Goal: Information Seeking & Learning: Learn about a topic

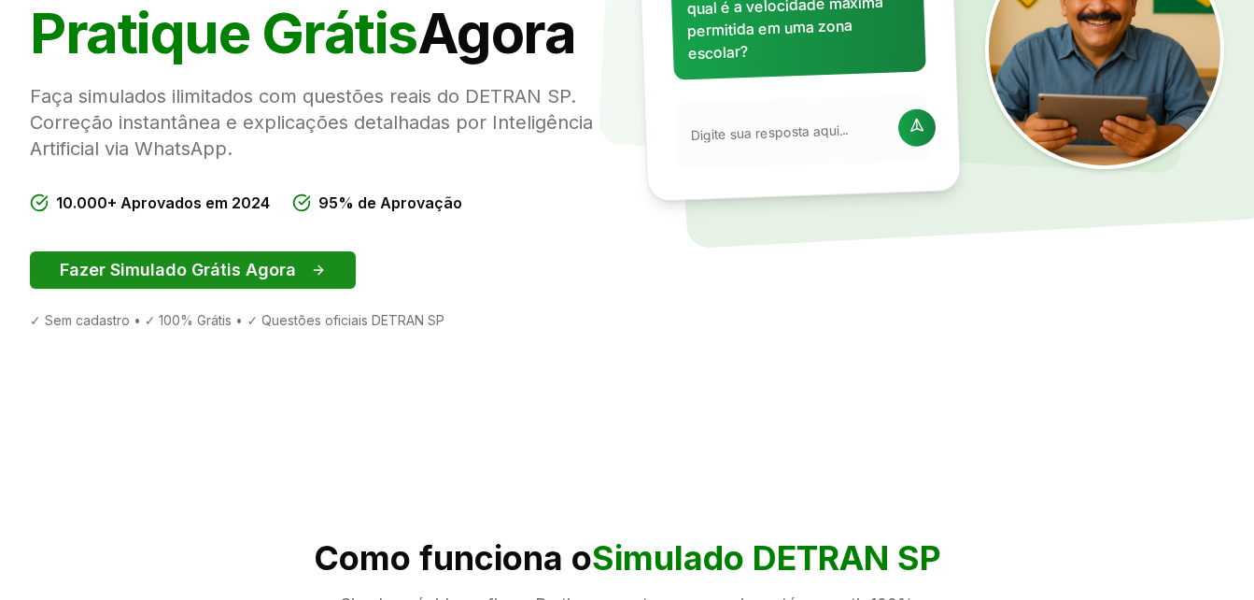
drag, startPoint x: 0, startPoint y: 0, endPoint x: 288, endPoint y: 271, distance: 395.1
click at [288, 271] on button "Fazer Simulado Grátis Agora" at bounding box center [193, 269] width 326 height 37
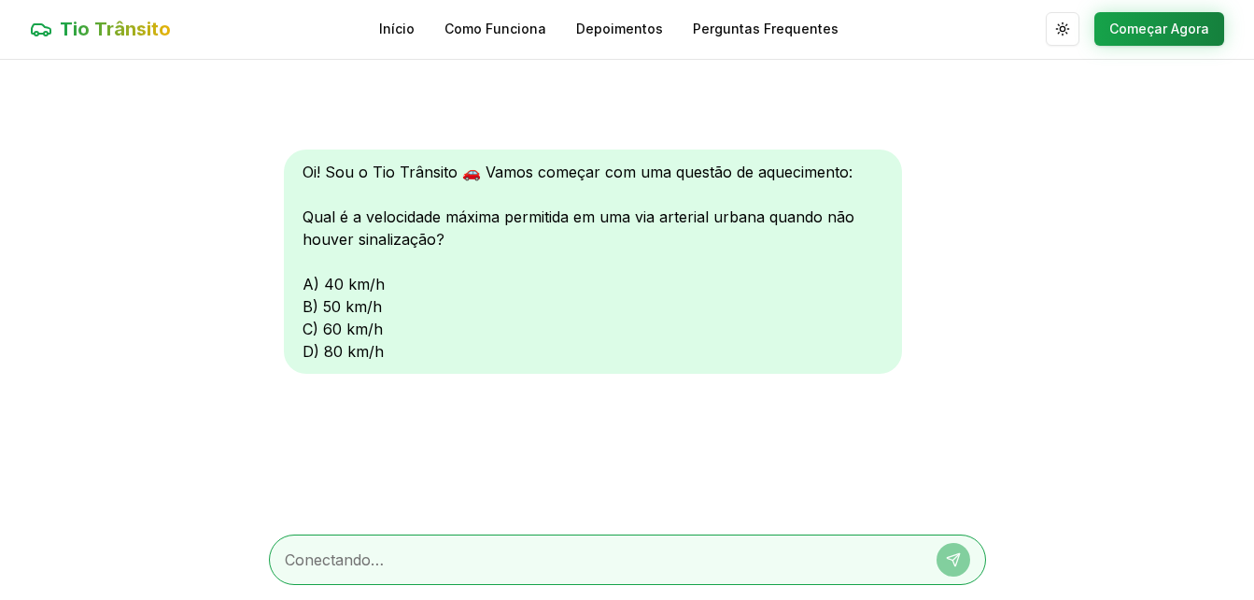
scroll to position [1, 0]
click at [309, 332] on div "Oi! Sou o Tio Trânsito 🚗 Vamos começar com uma questão de aquecimento: Qual é a…" at bounding box center [593, 261] width 618 height 224
click at [1130, 27] on button "Começar Agora" at bounding box center [1160, 29] width 130 height 34
click at [1130, 27] on button "Começar Agora" at bounding box center [1160, 30] width 130 height 34
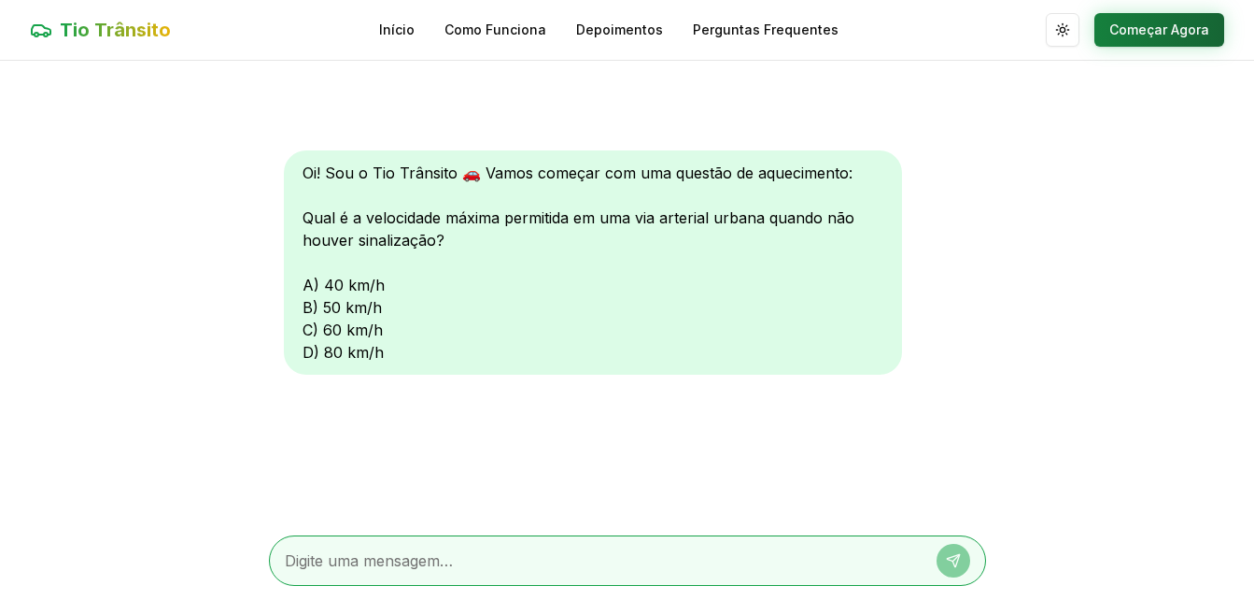
click at [1130, 27] on button "Começar Agora" at bounding box center [1160, 30] width 130 height 34
click at [1172, 21] on button "Começar Agora" at bounding box center [1160, 30] width 130 height 34
click at [588, 563] on textarea at bounding box center [601, 560] width 633 height 22
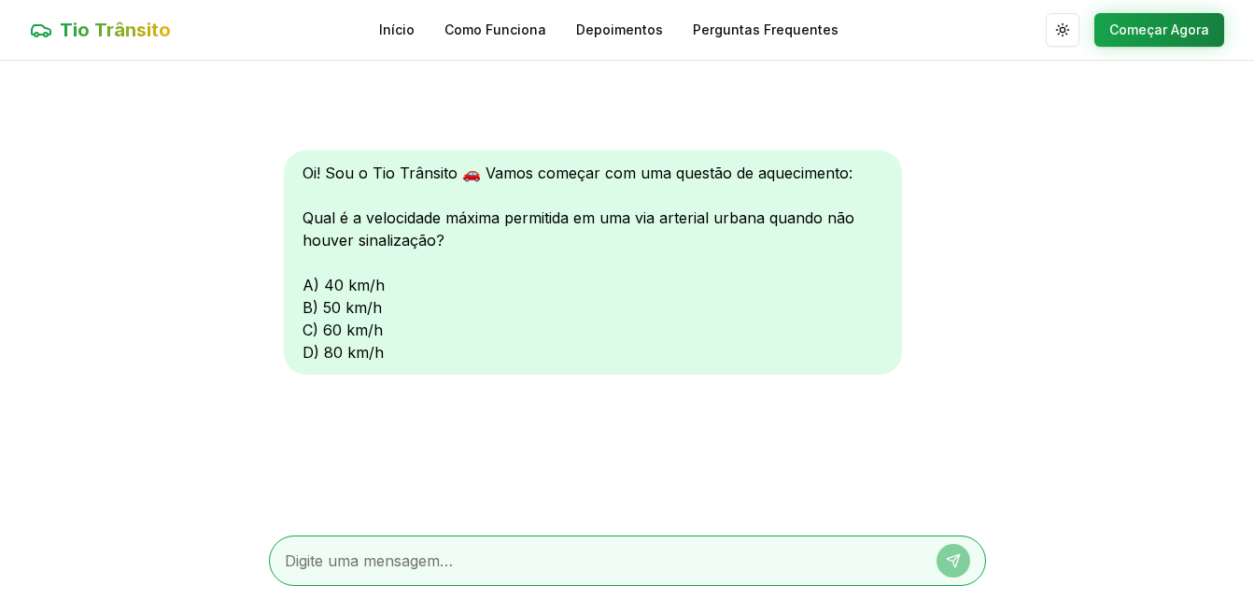
type textarea "c"
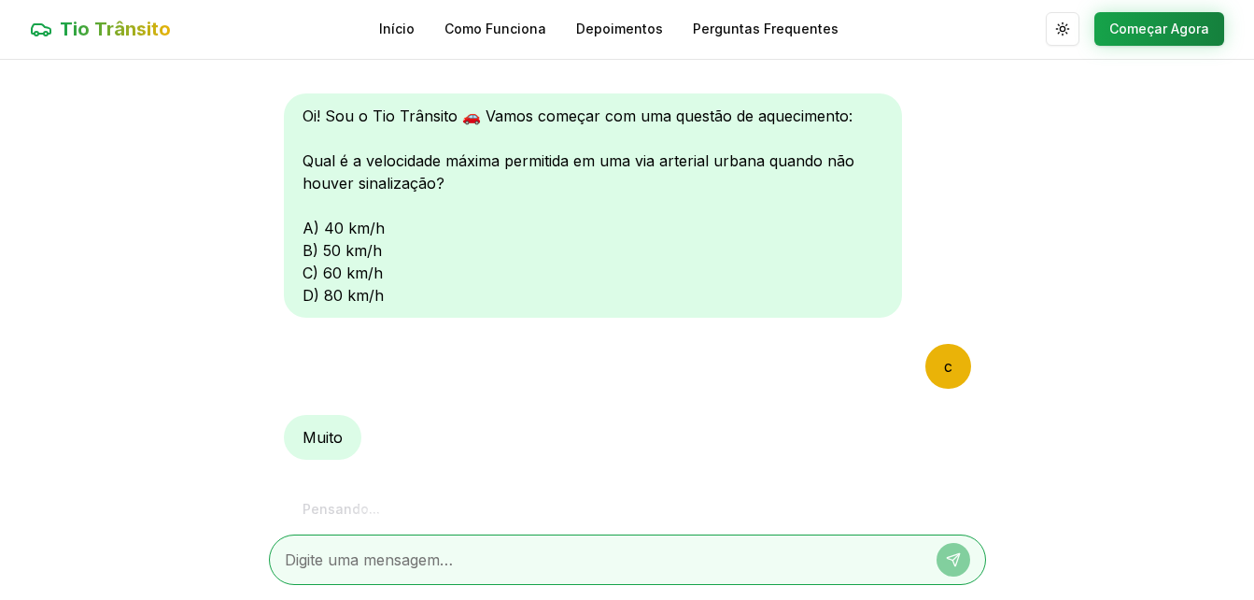
scroll to position [127, 0]
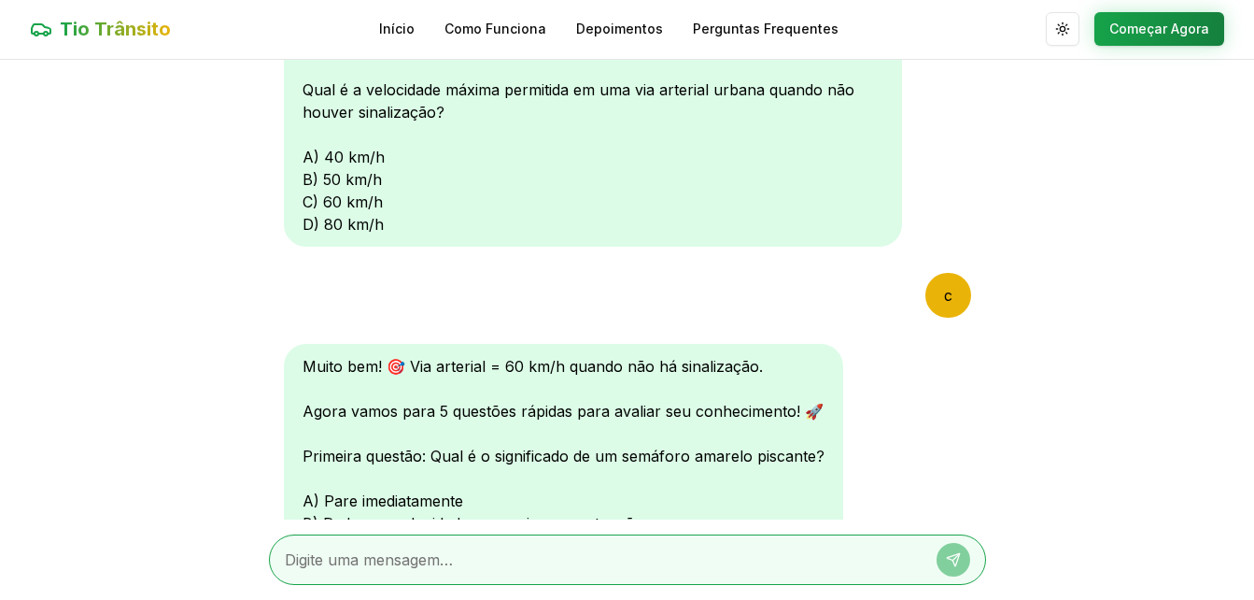
click at [895, 418] on div "Muito bem! 🎯 Via arterial = 60 km/h quando não há sinalização. Agora vamos para…" at bounding box center [627, 469] width 687 height 250
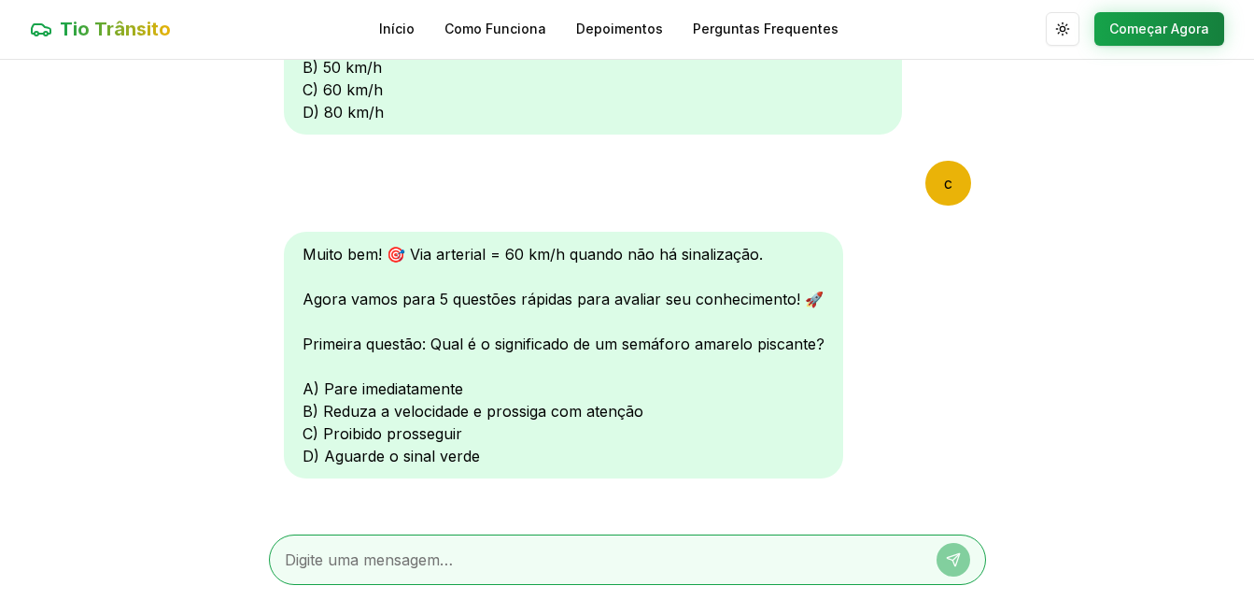
scroll to position [262, 0]
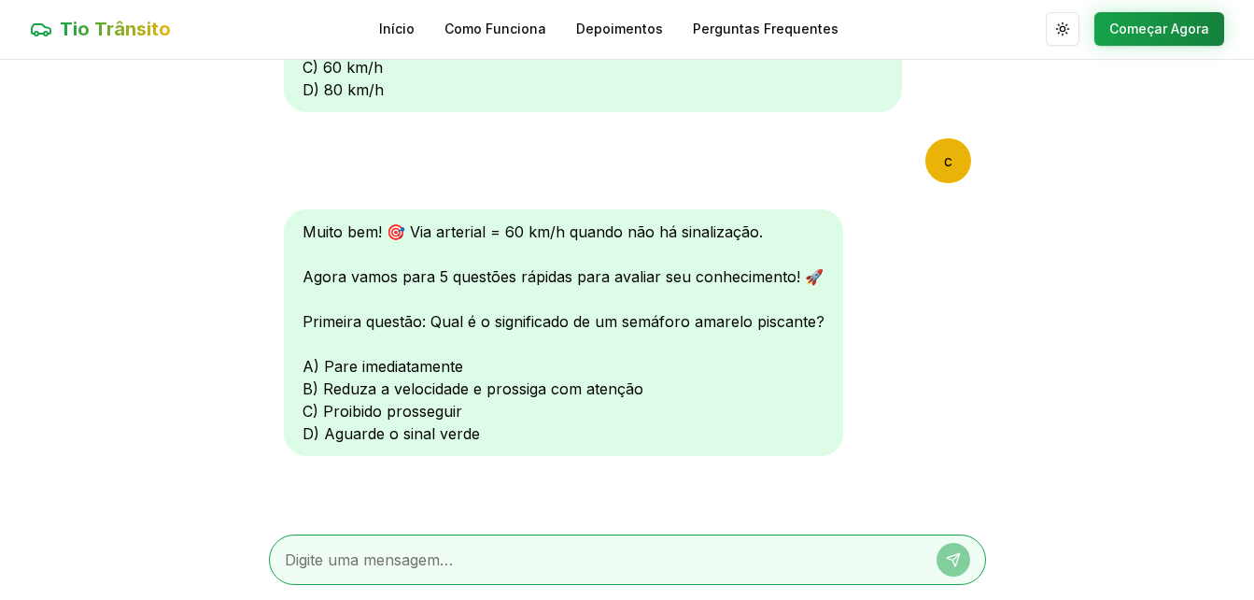
click at [784, 543] on div at bounding box center [627, 559] width 717 height 50
click at [772, 550] on textarea at bounding box center [601, 559] width 633 height 22
type textarea "b"
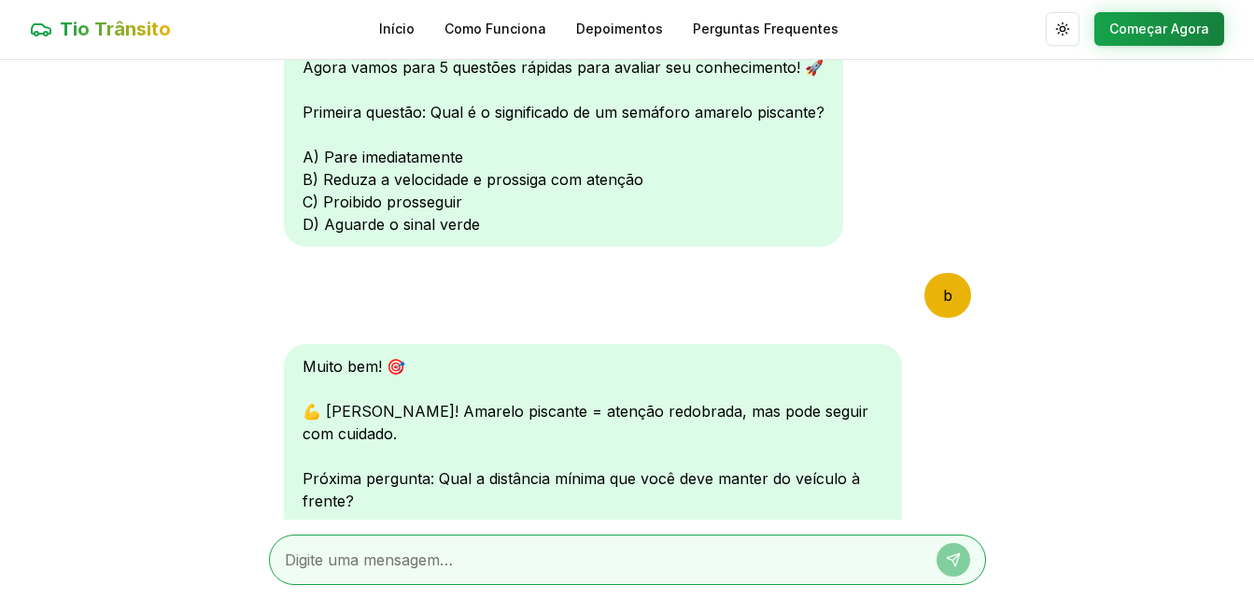
scroll to position [747, 0]
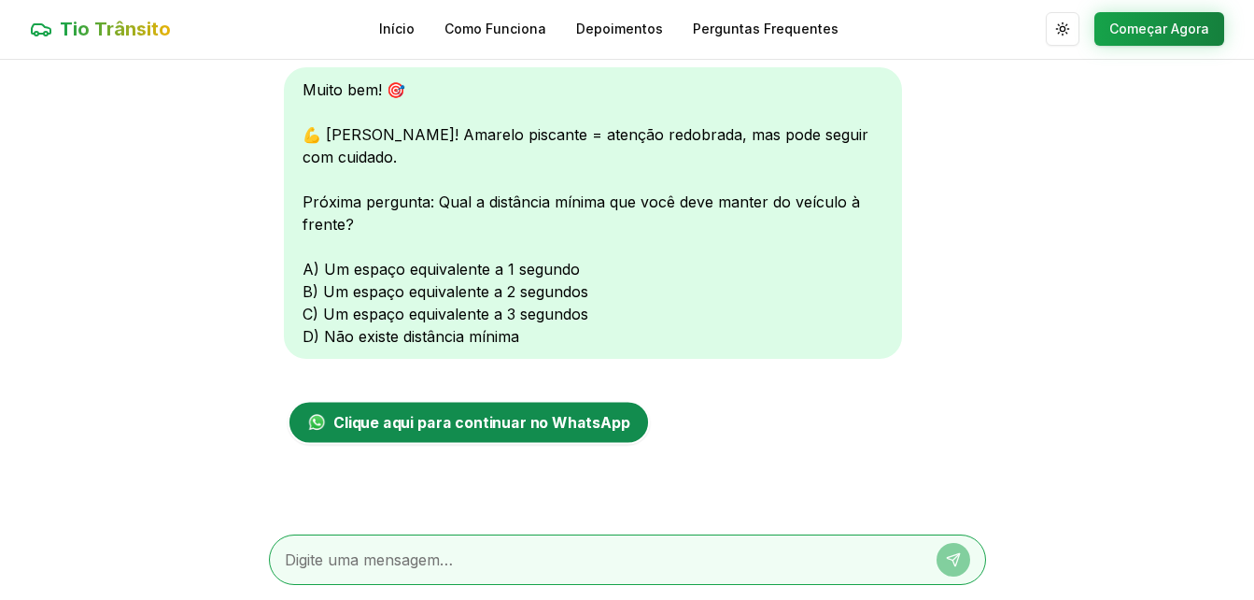
click at [382, 418] on span "Clique aqui para continuar no WhatsApp" at bounding box center [481, 422] width 297 height 22
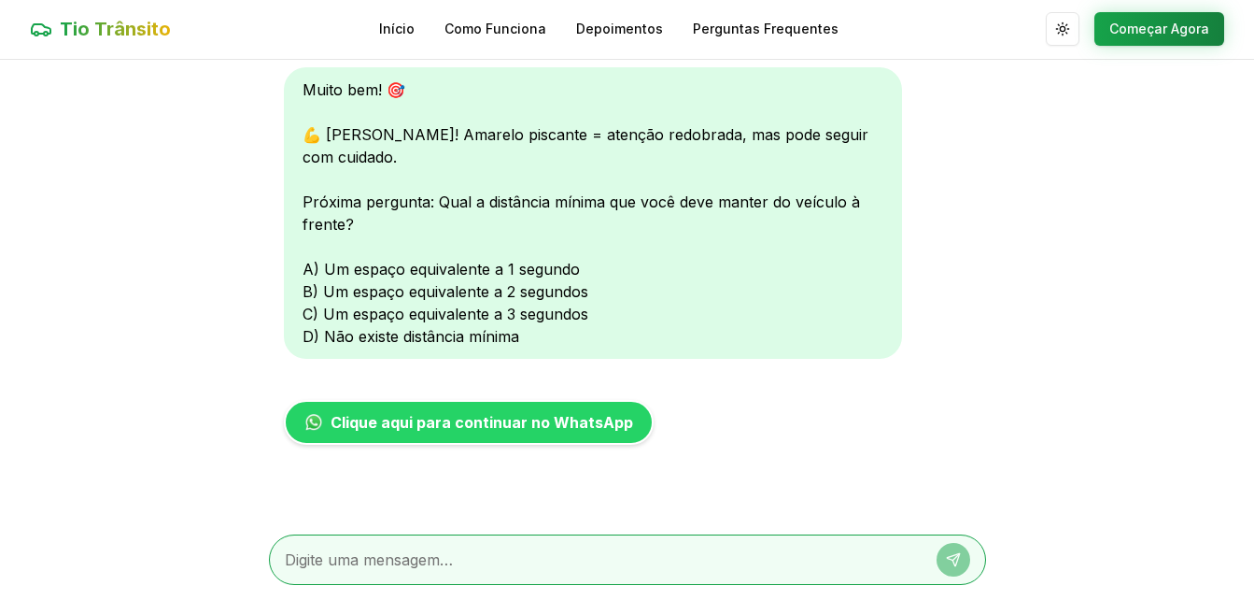
click at [578, 557] on textarea at bounding box center [601, 559] width 633 height 22
click at [422, 23] on nav "Início Como Funciona Depoimentos Perguntas Frequentes" at bounding box center [609, 29] width 460 height 19
click at [399, 32] on link "Início" at bounding box center [396, 29] width 35 height 19
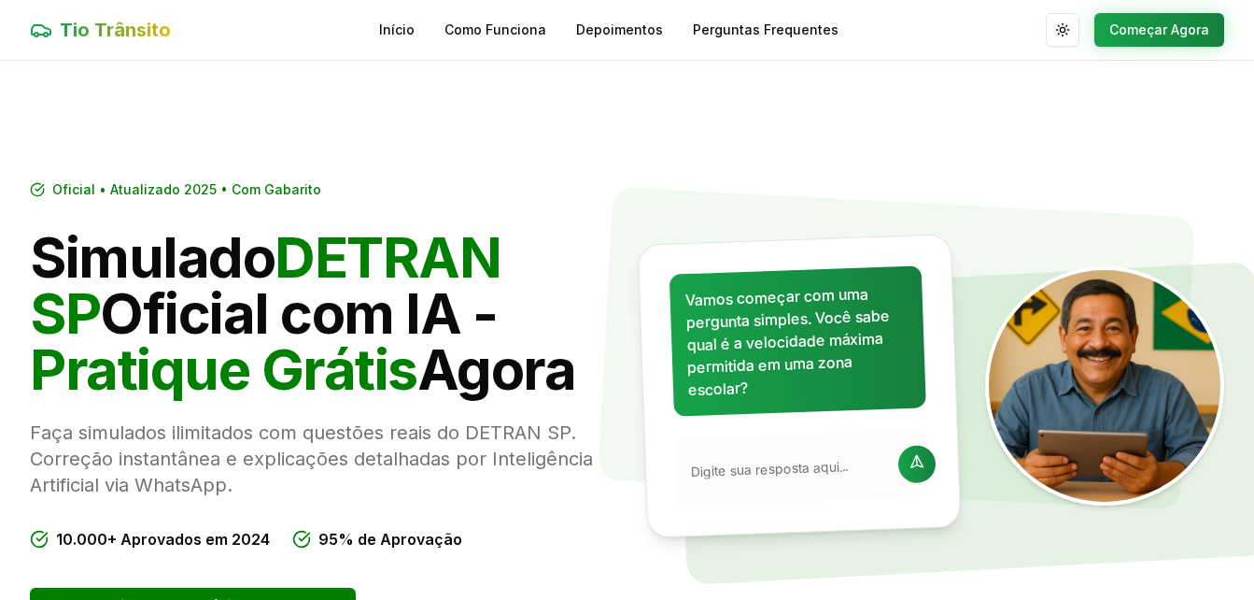
click at [399, 32] on link "Início" at bounding box center [396, 30] width 35 height 19
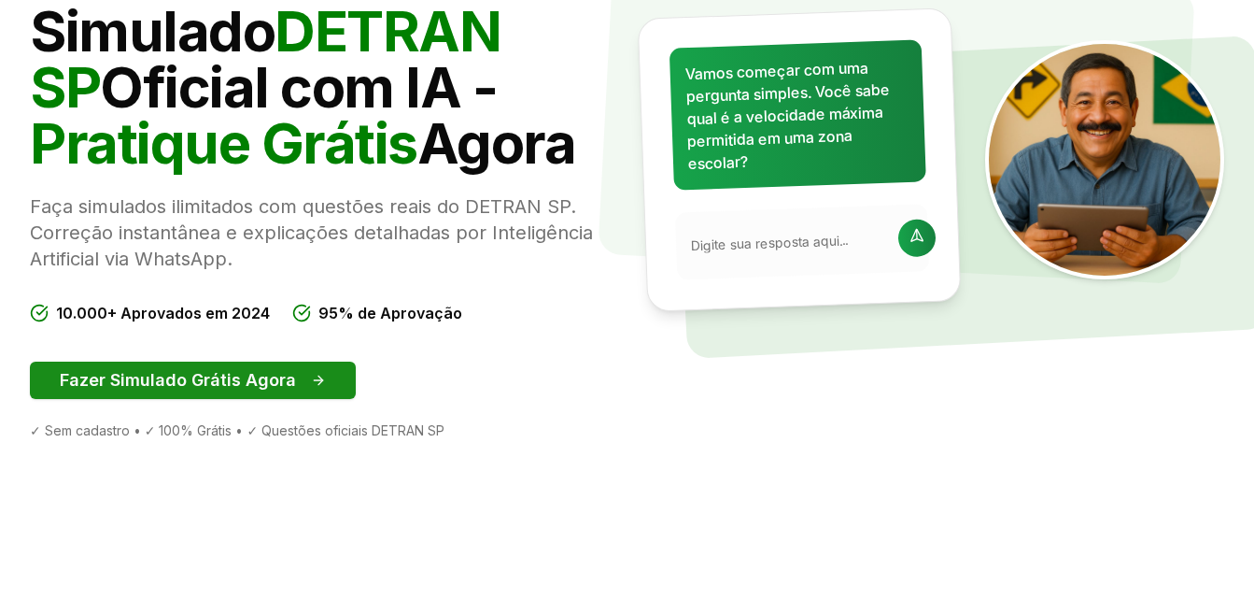
scroll to position [224, 0]
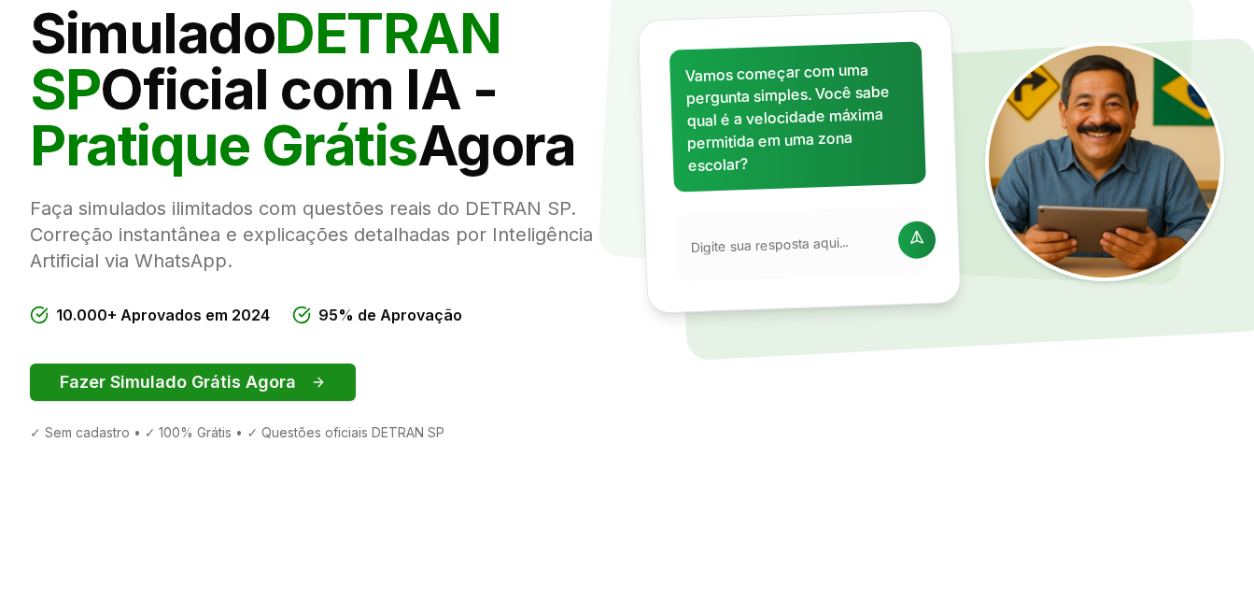
click at [283, 270] on p "Faça simulados ilimitados com questões reais do DETRAN SP. Correção instantânea…" at bounding box center [321, 234] width 583 height 78
click at [249, 369] on button "Fazer Simulado Grátis Agora" at bounding box center [193, 381] width 326 height 37
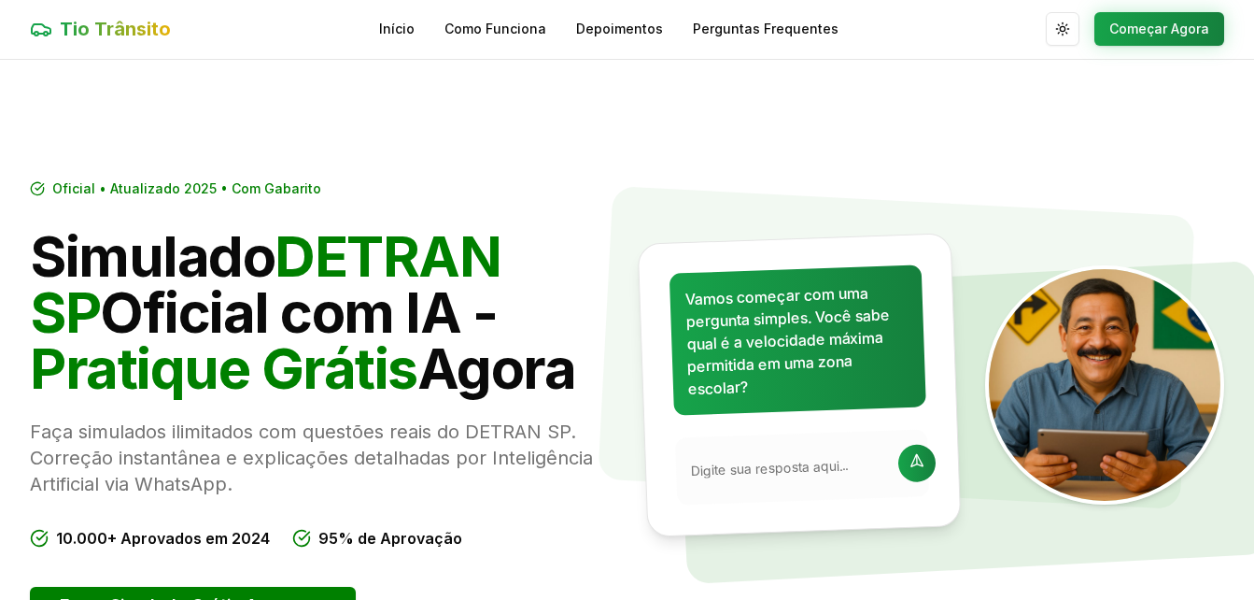
scroll to position [336, 0]
